Goal: Entertainment & Leisure: Browse casually

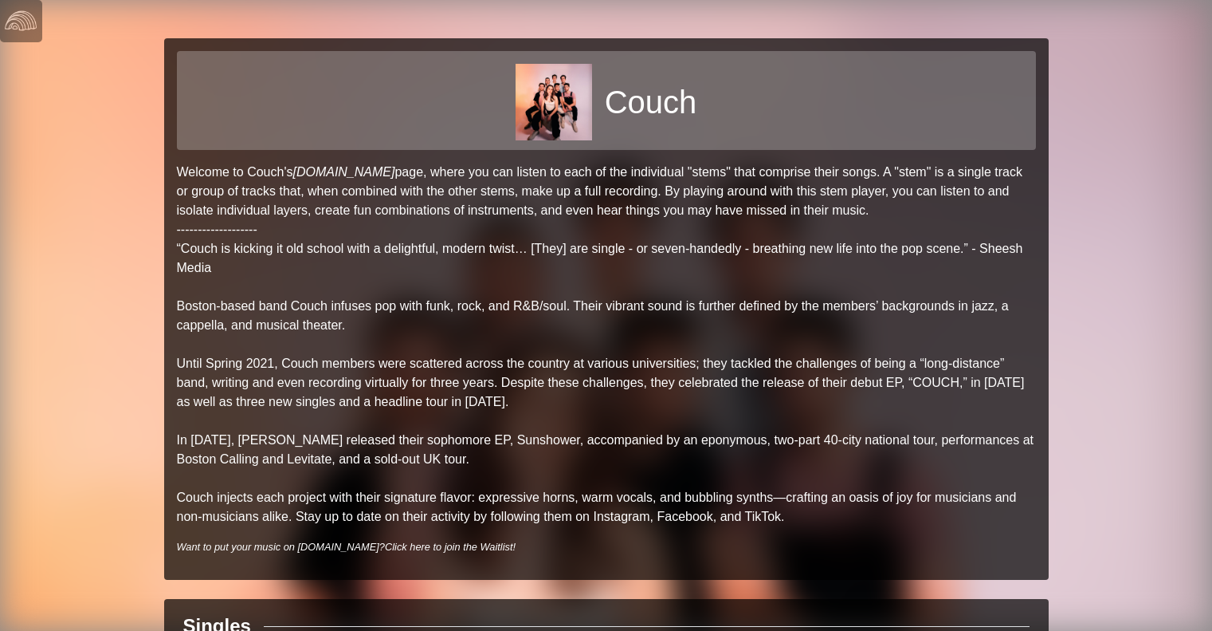
scroll to position [553, 0]
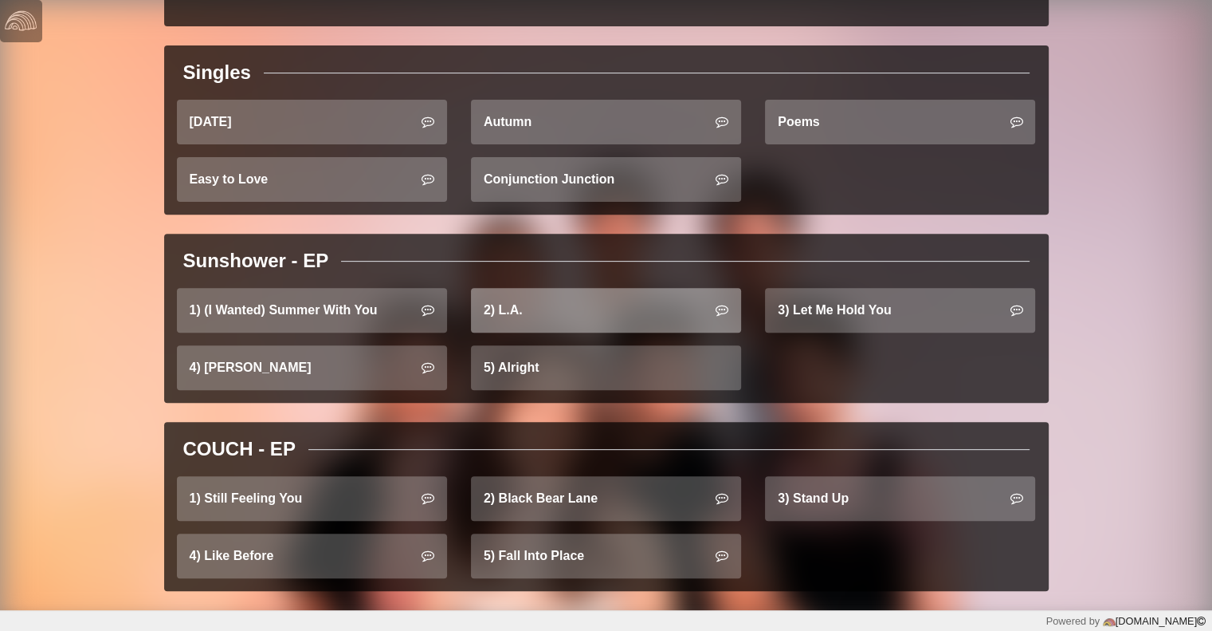
click at [520, 310] on link "2) L.A." at bounding box center [606, 310] width 270 height 45
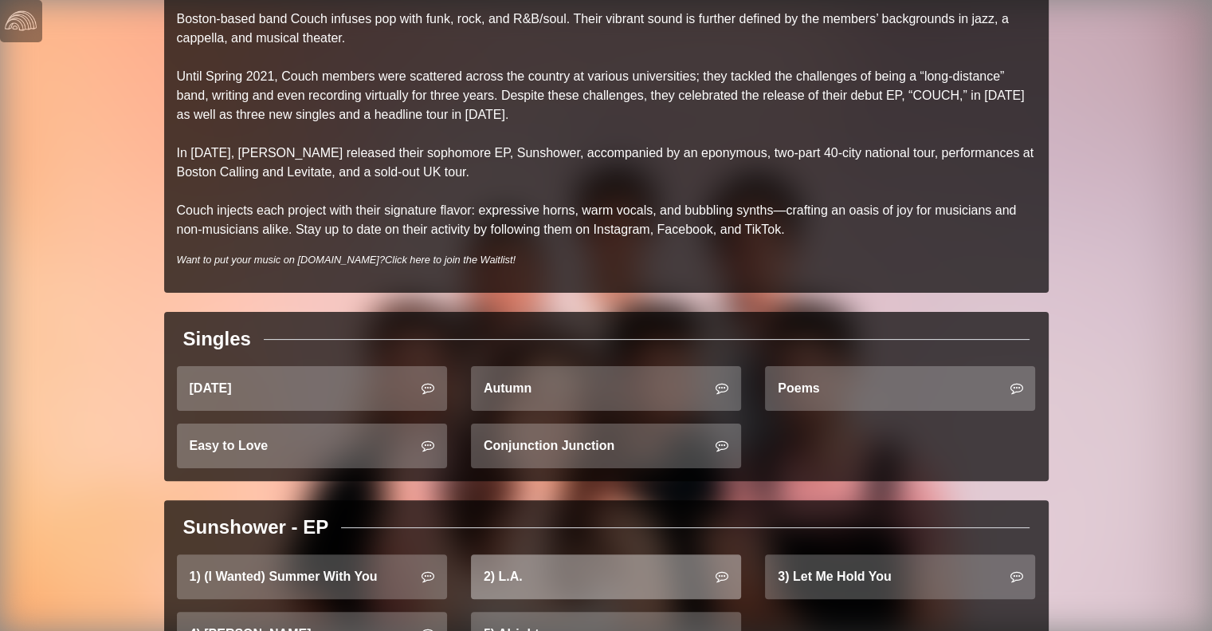
scroll to position [553, 0]
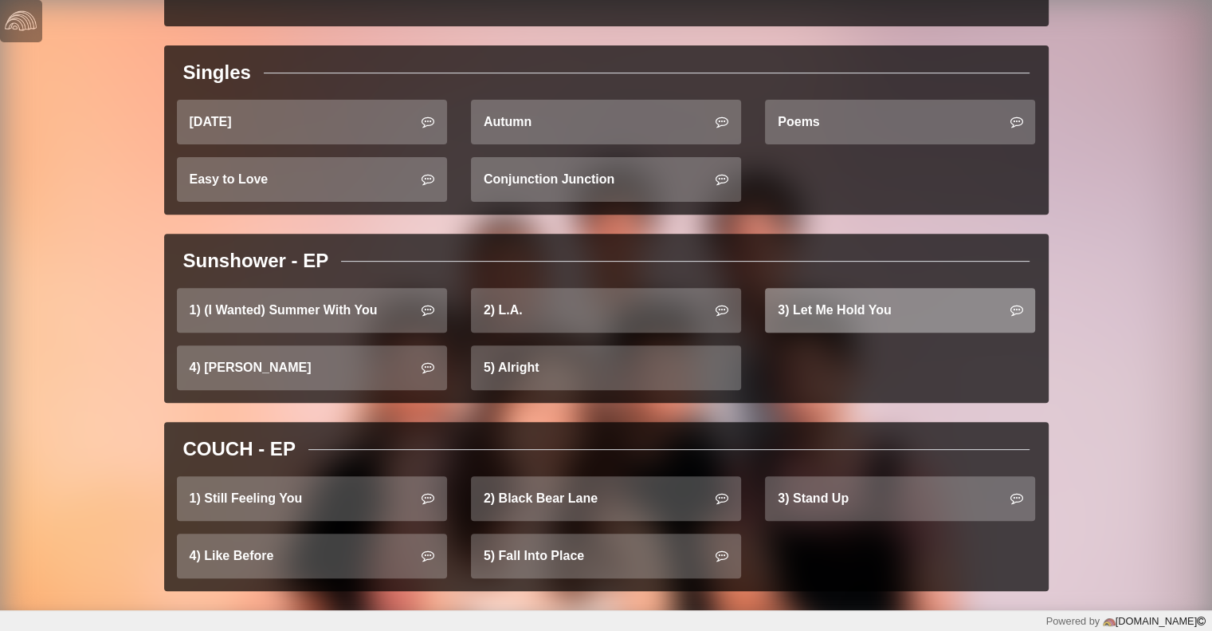
click at [842, 320] on link "3) Let Me Hold You" at bounding box center [900, 310] width 270 height 45
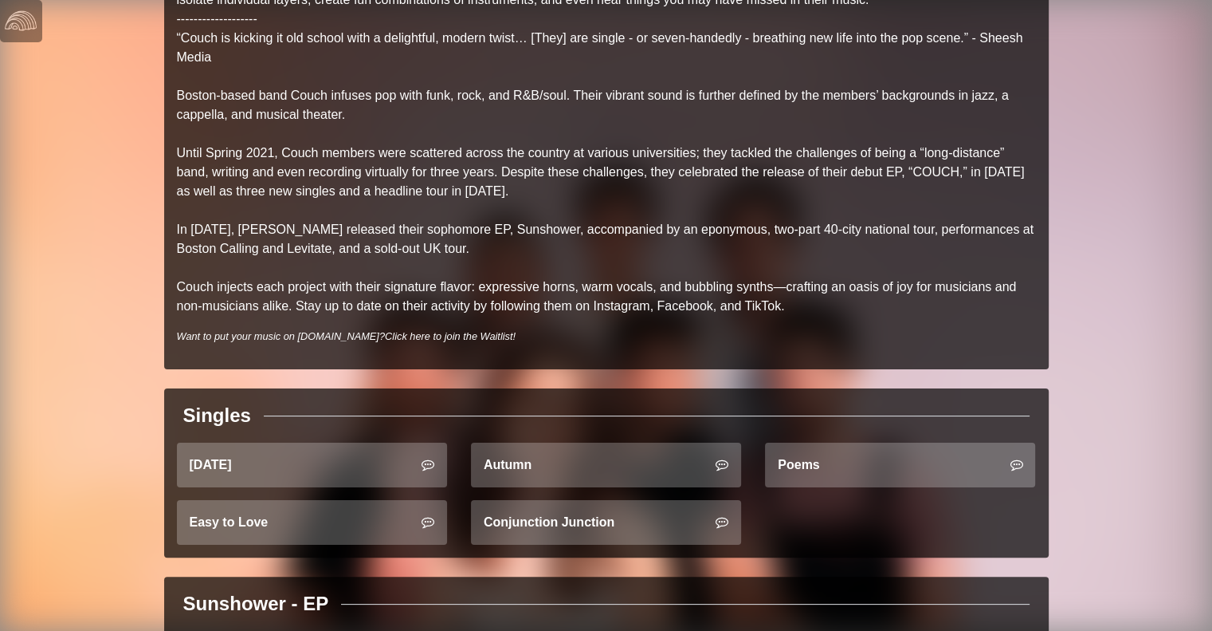
scroll to position [553, 0]
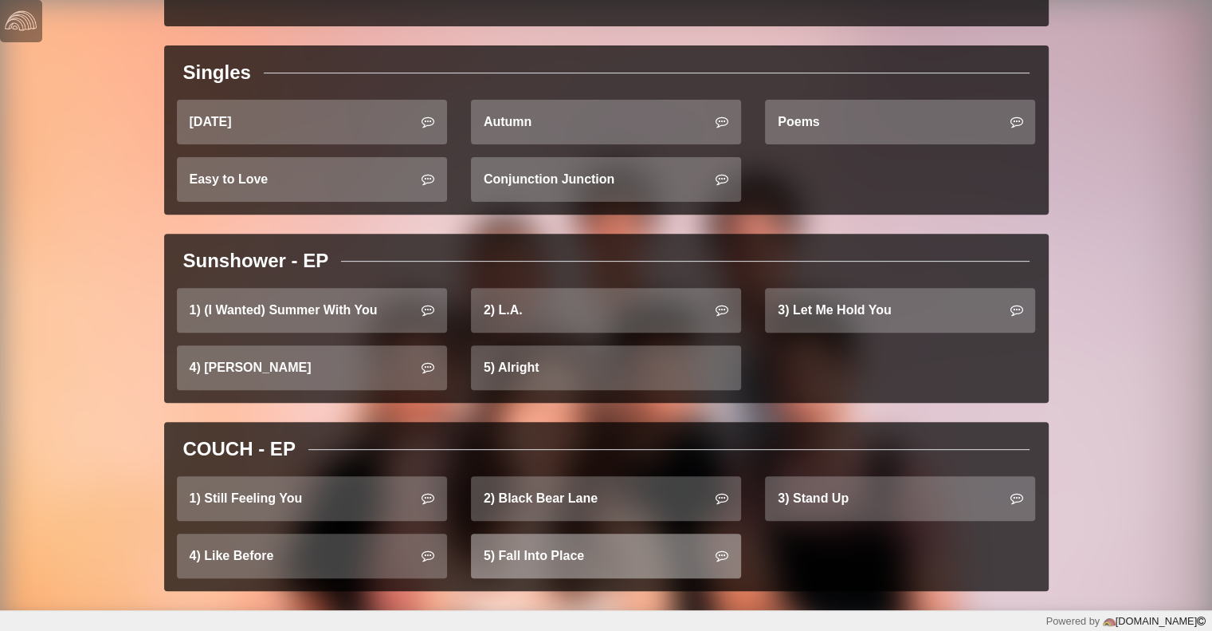
click at [627, 551] on link "5) Fall Into Place" at bounding box center [606, 555] width 270 height 45
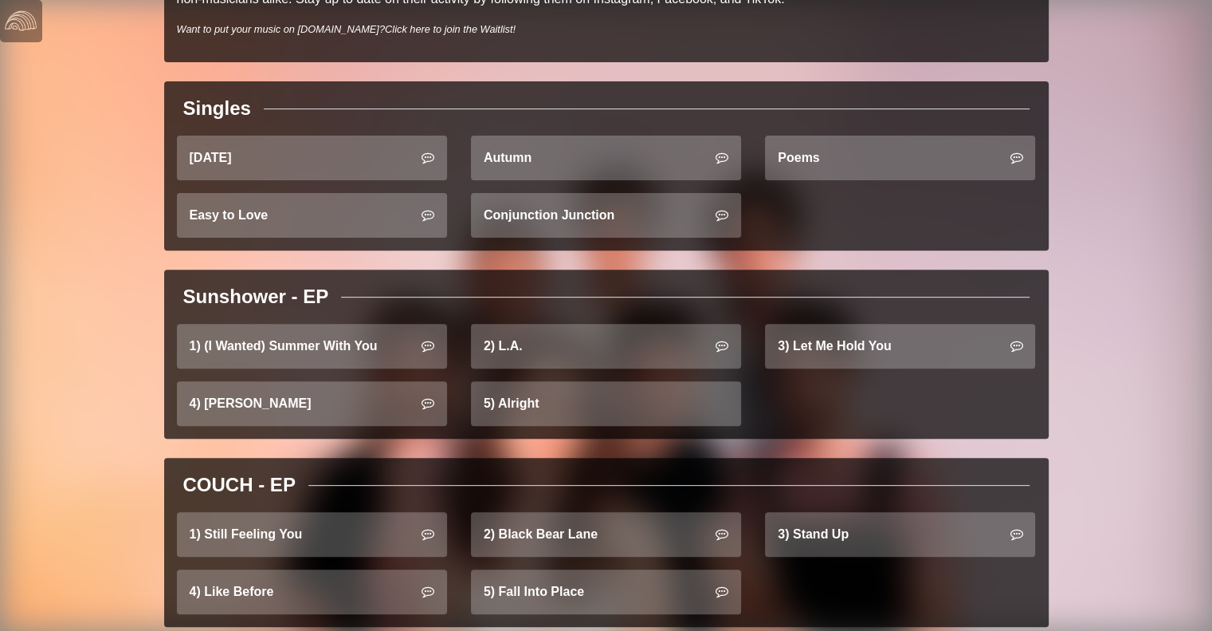
scroll to position [553, 0]
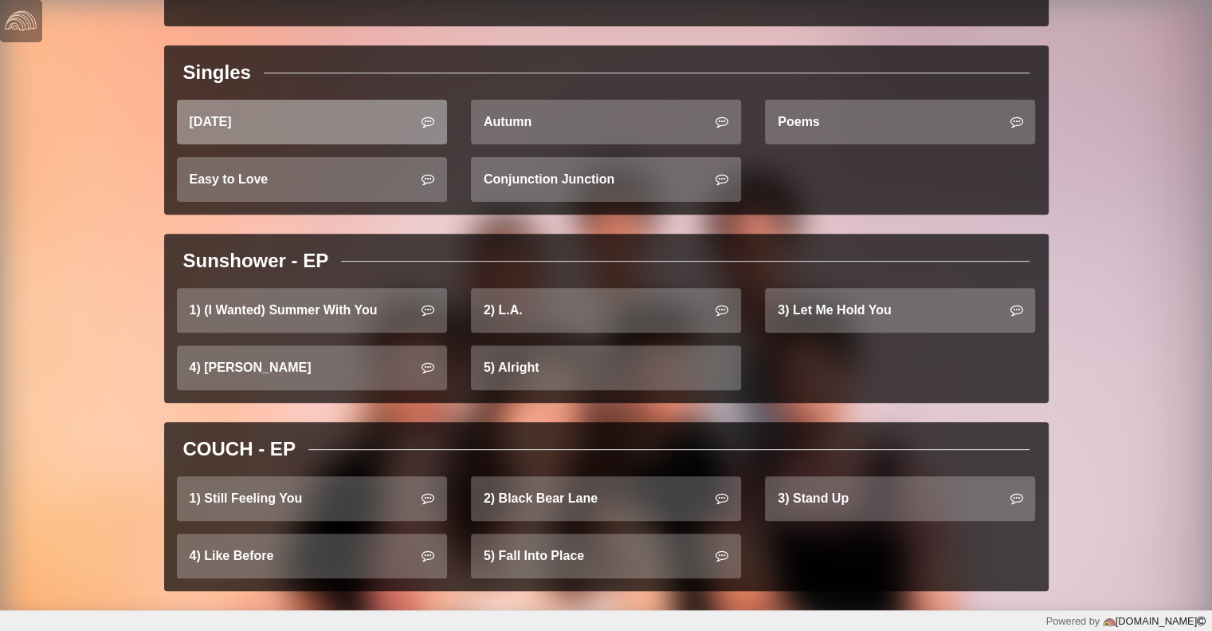
click at [220, 111] on link "[DATE]" at bounding box center [312, 122] width 270 height 45
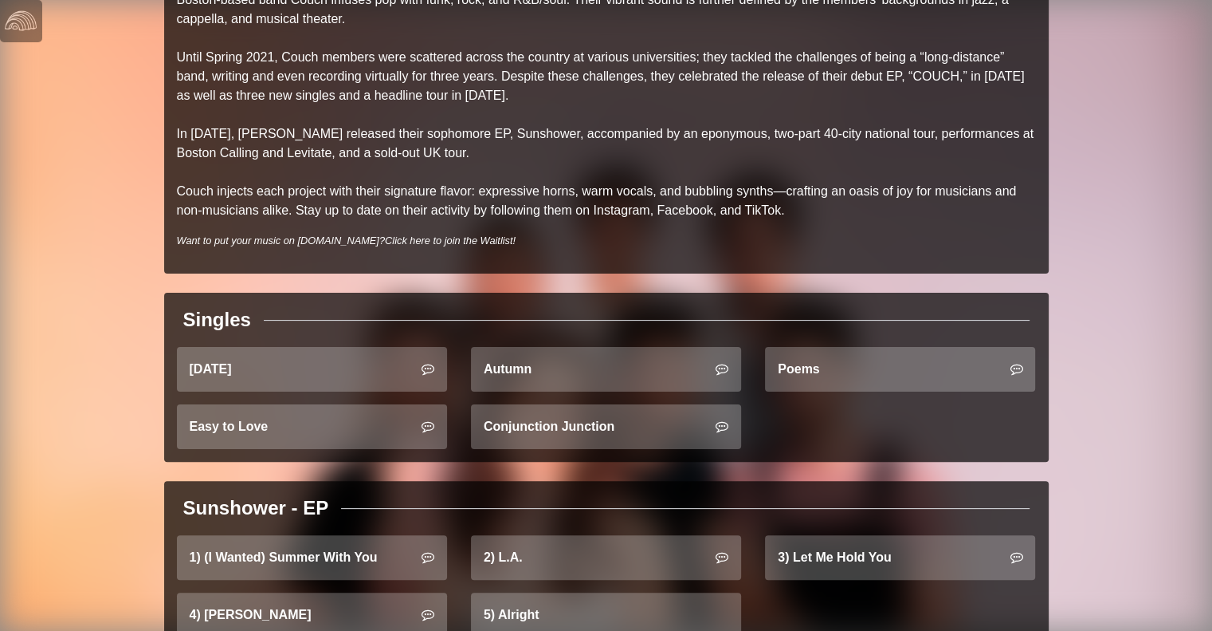
scroll to position [553, 0]
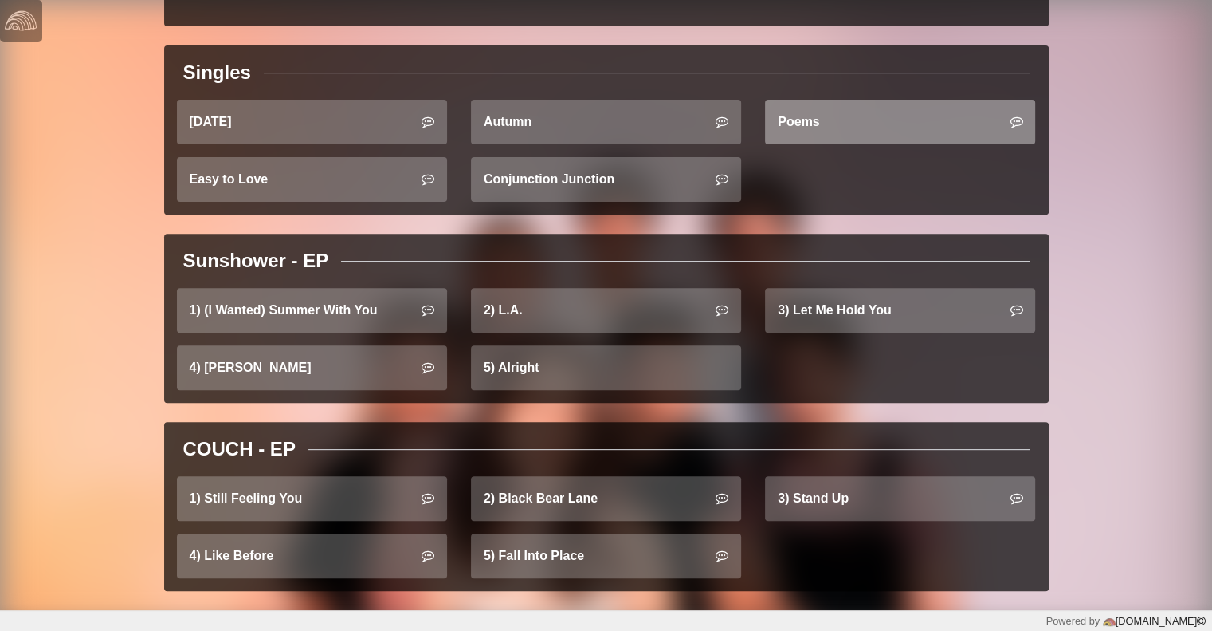
click at [805, 125] on link "Poems" at bounding box center [900, 122] width 270 height 45
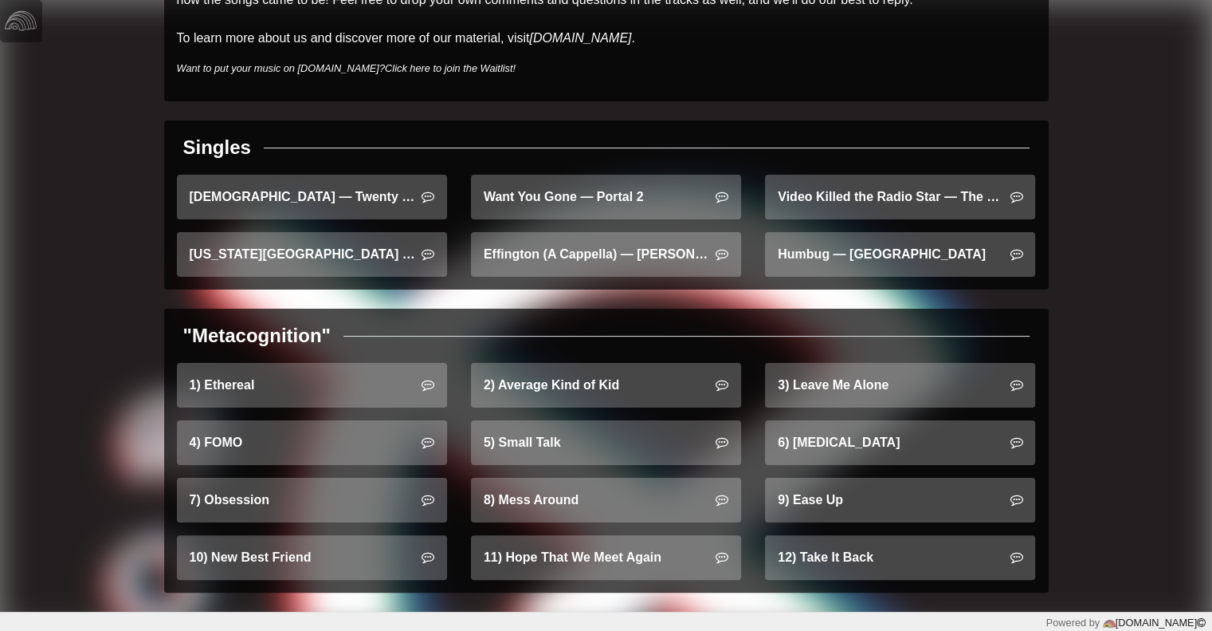
scroll to position [231, 0]
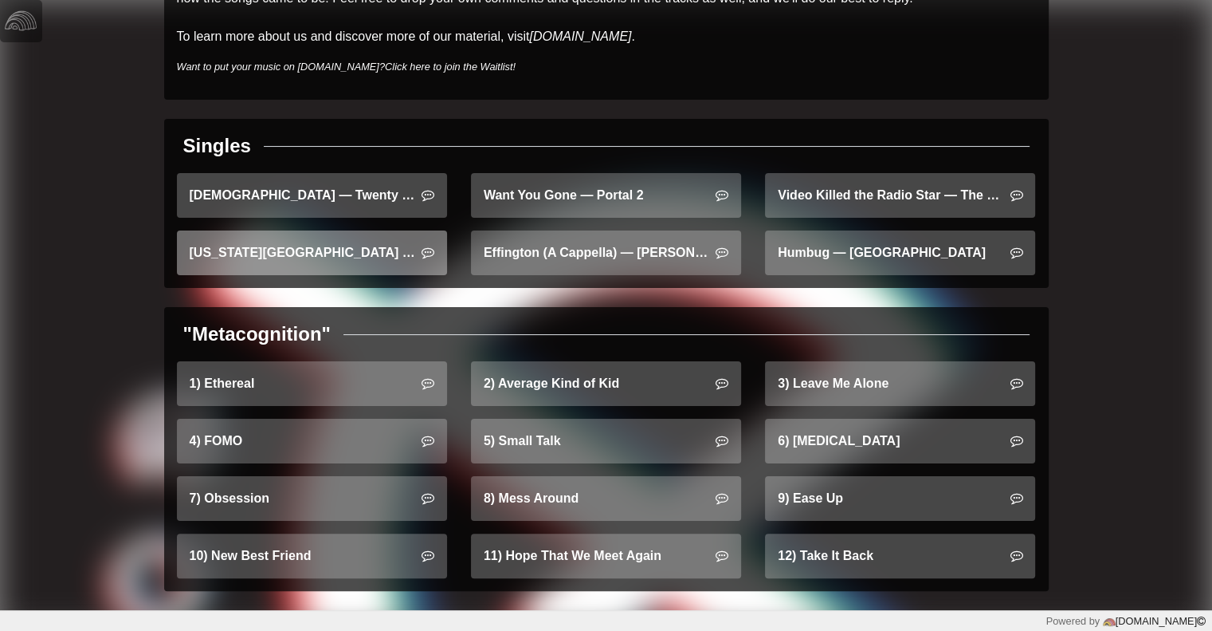
click at [324, 253] on link "New York City — Owl City" at bounding box center [312, 252] width 270 height 45
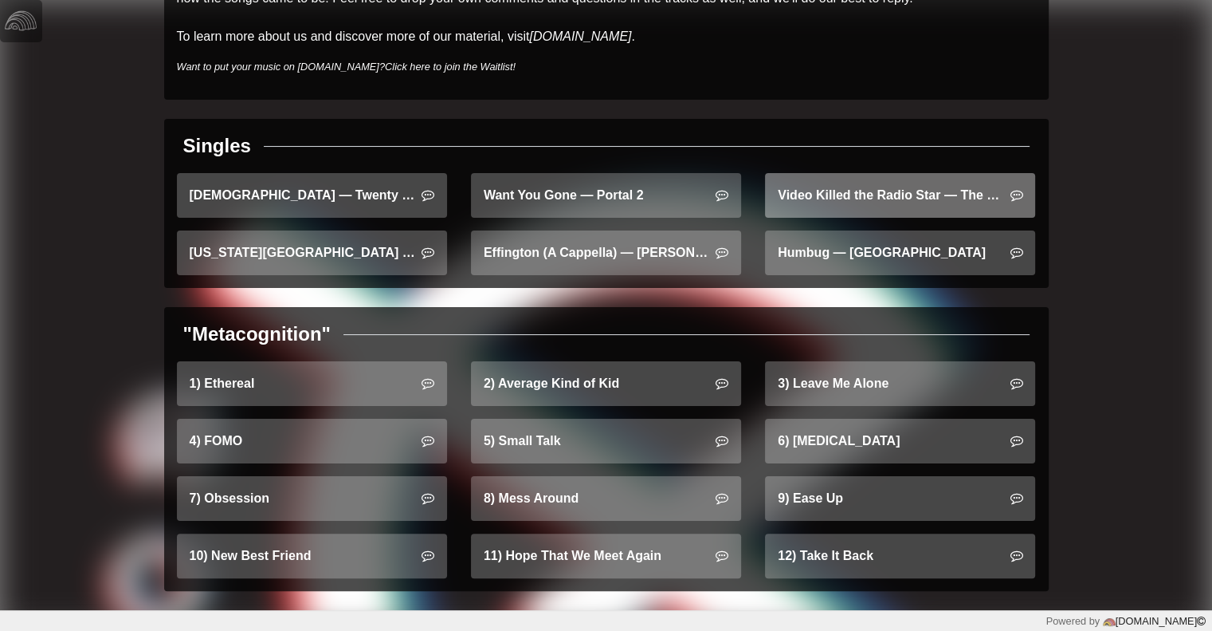
click at [908, 203] on link "Video Killed the Radio Star — The Buggles" at bounding box center [900, 195] width 270 height 45
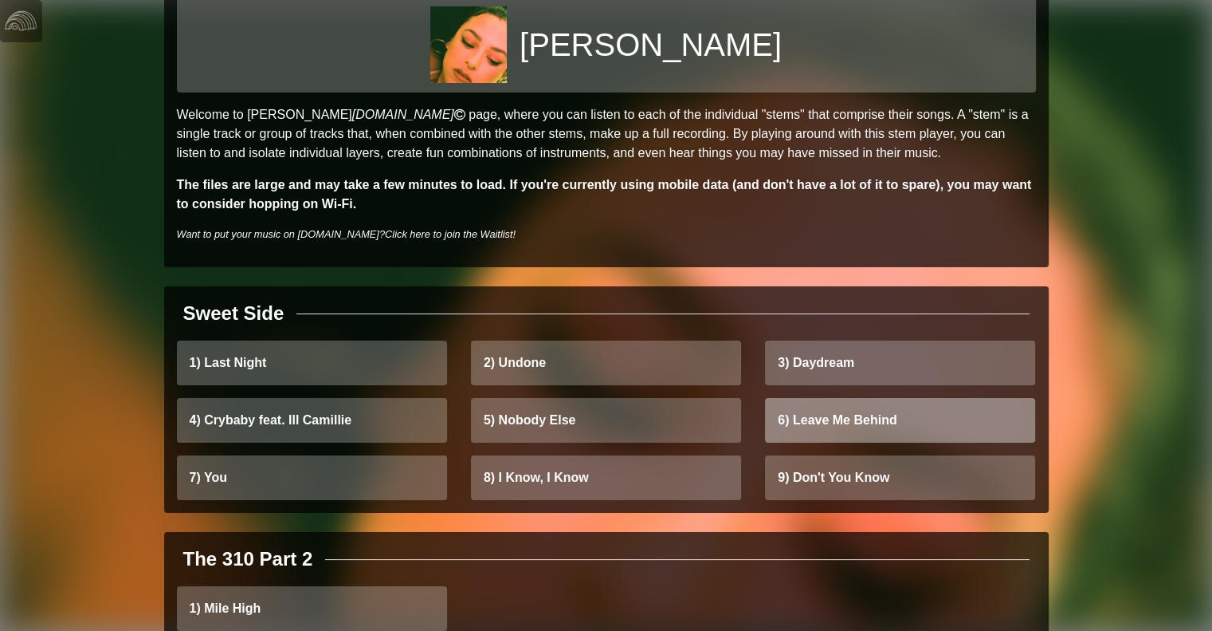
scroll to position [110, 0]
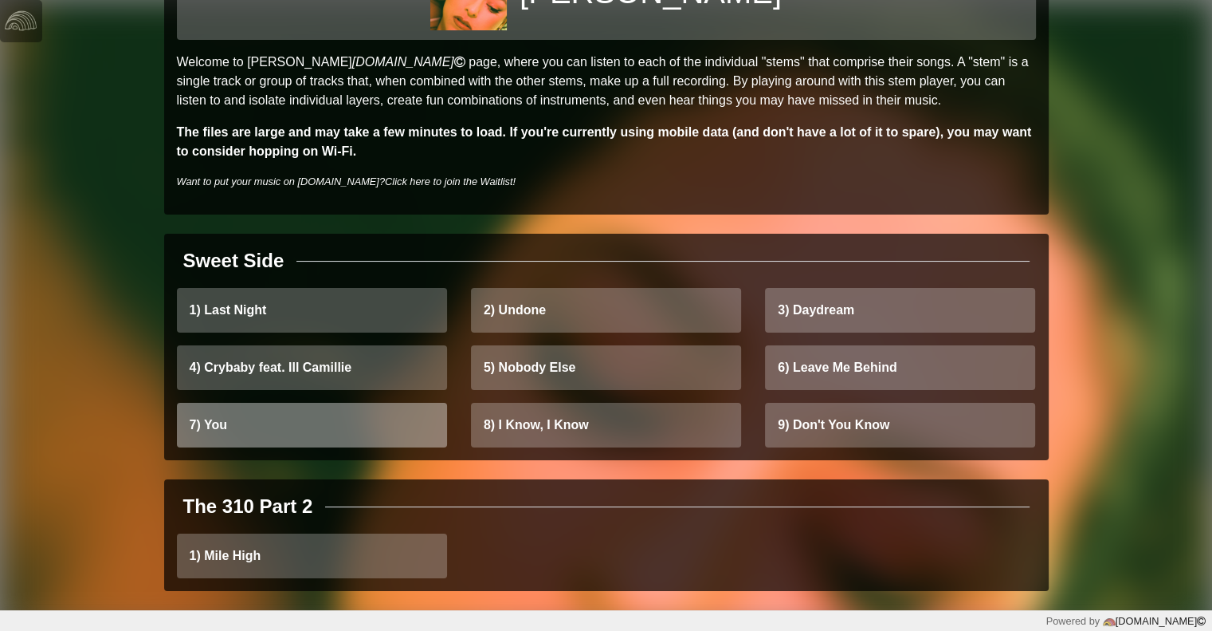
click at [340, 429] on link "7) You" at bounding box center [312, 425] width 270 height 45
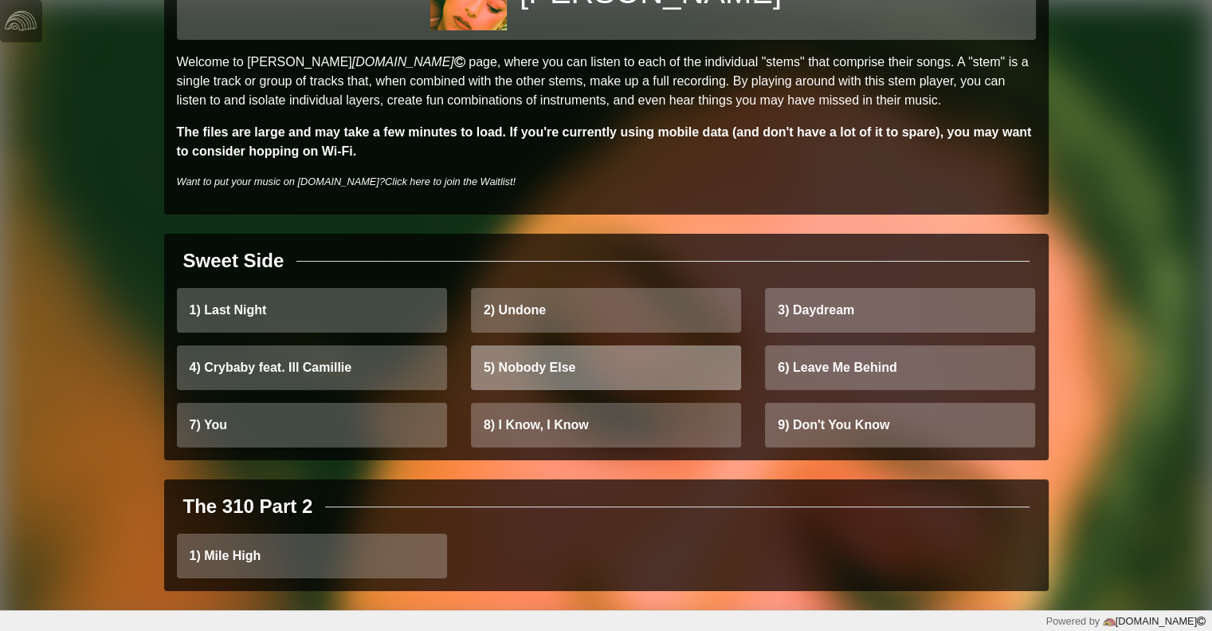
click at [526, 372] on link "5) Nobody Else" at bounding box center [606, 367] width 270 height 45
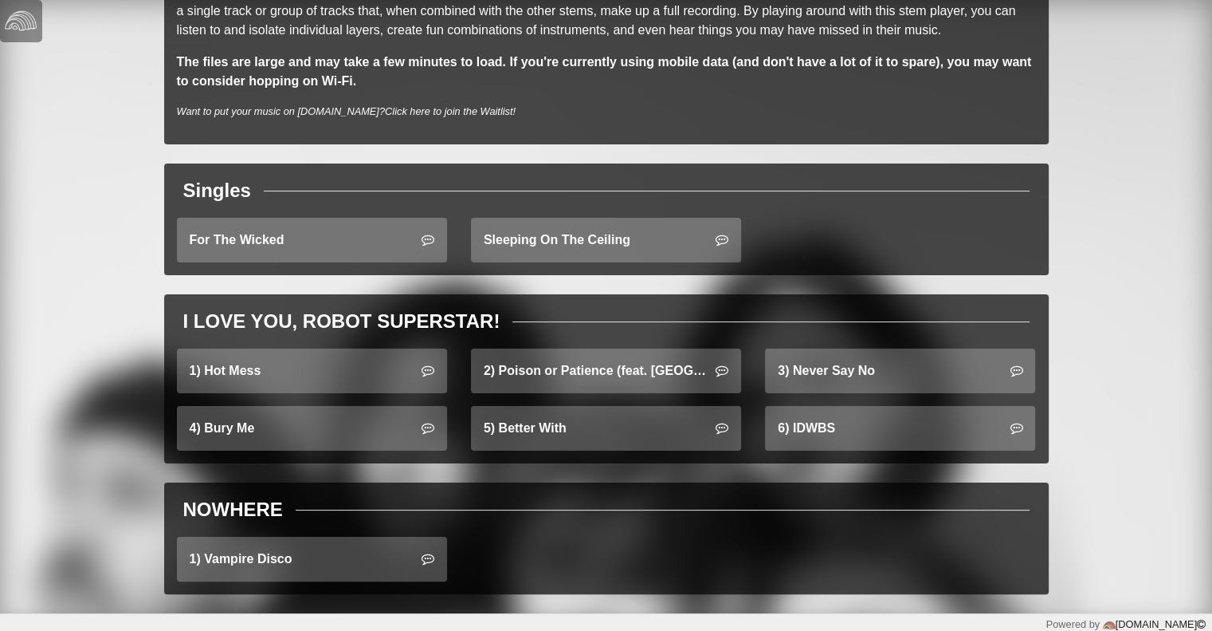
scroll to position [183, 0]
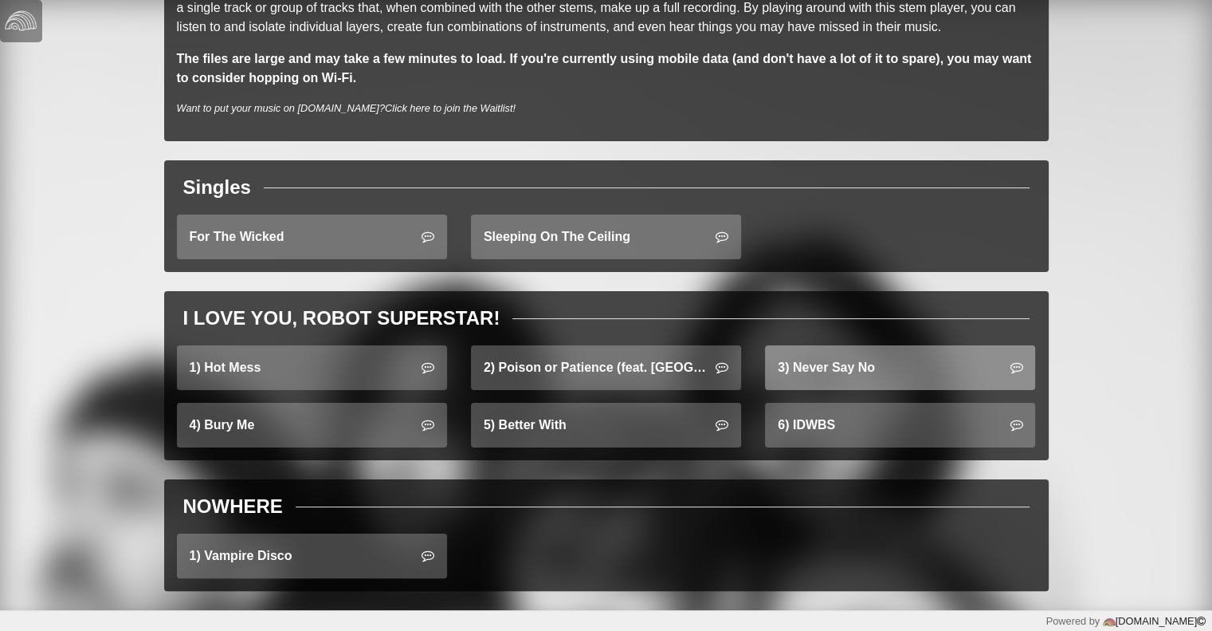
click at [845, 370] on link "3) Never Say No" at bounding box center [900, 367] width 270 height 45
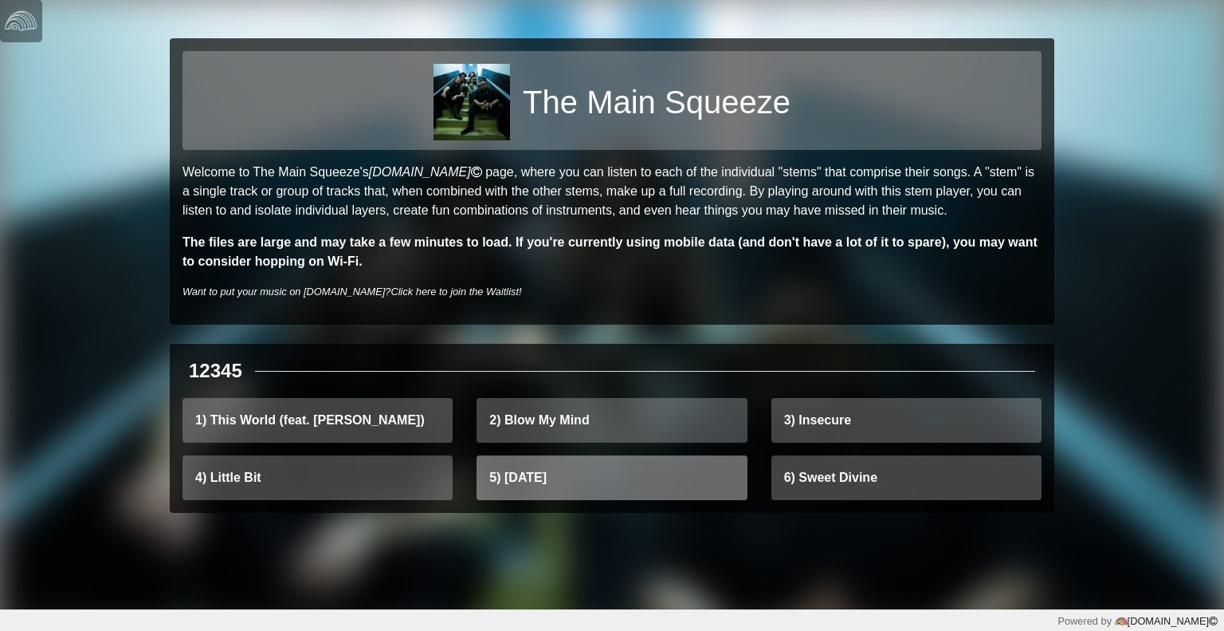
click at [595, 469] on link "5) [DATE]" at bounding box center [612, 477] width 270 height 45
